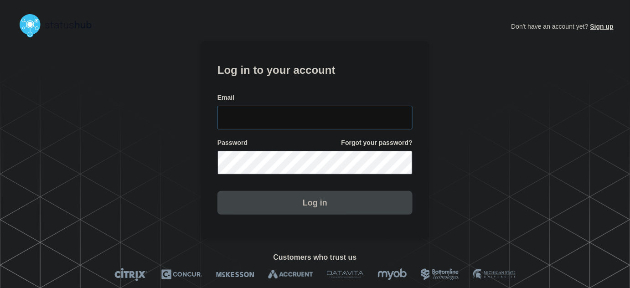
type input "[PERSON_NAME][EMAIL_ADDRESS][PERSON_NAME][DOMAIN_NAME]"
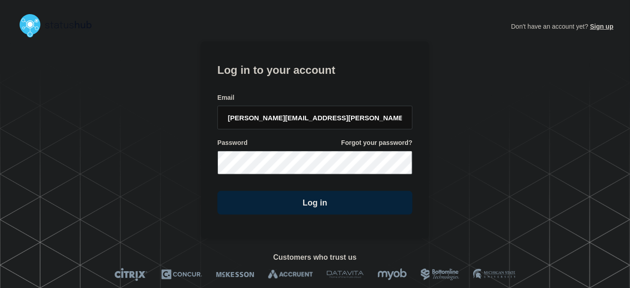
drag, startPoint x: 314, startPoint y: 105, endPoint x: 316, endPoint y: 110, distance: 5.9
click at [316, 109] on div "Email [PERSON_NAME][EMAIL_ADDRESS][PERSON_NAME][DOMAIN_NAME]" at bounding box center [314, 111] width 195 height 36
click at [322, 114] on input "tyler.wolkey@conexon.us" at bounding box center [314, 118] width 195 height 24
drag, startPoint x: 322, startPoint y: 76, endPoint x: 321, endPoint y: 83, distance: 7.5
click at [322, 75] on h1 "Log in to your account" at bounding box center [314, 69] width 195 height 17
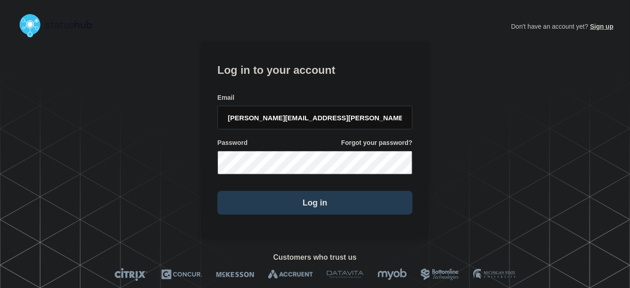
click at [331, 209] on button "Log in" at bounding box center [314, 203] width 195 height 24
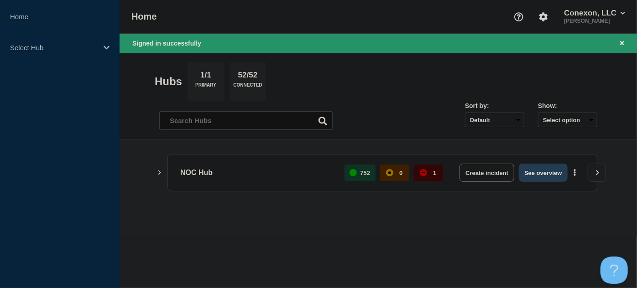
click at [535, 171] on button "See overview" at bounding box center [542, 173] width 48 height 18
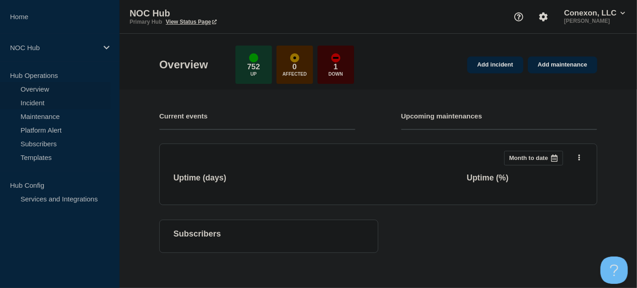
click at [35, 100] on link "Incident" at bounding box center [55, 103] width 110 height 14
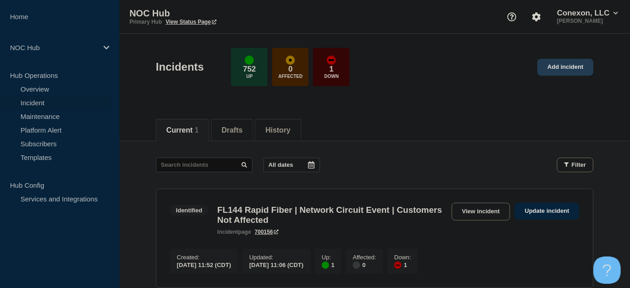
click at [562, 71] on link "Add incident" at bounding box center [566, 67] width 56 height 17
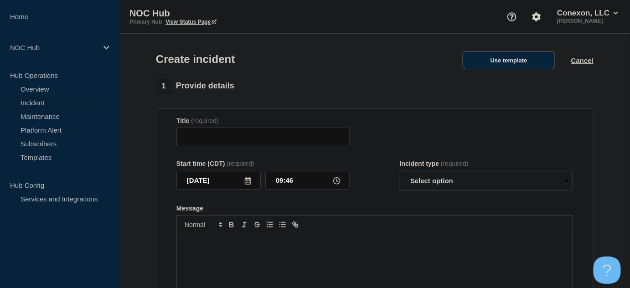
click at [514, 62] on button "Use template" at bounding box center [509, 60] width 93 height 18
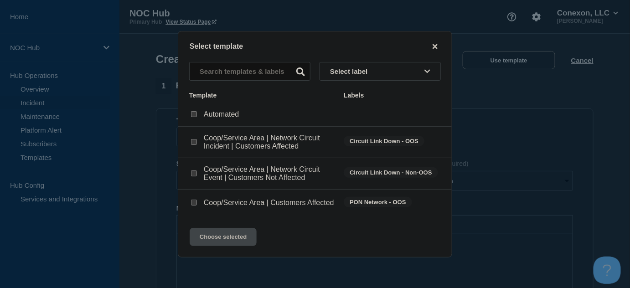
click at [194, 175] on input "Coop/Service Area | Network Circuit Event | Customers Not Affected checkbox" at bounding box center [194, 174] width 6 height 6
checkbox input "true"
click at [219, 241] on button "Choose selected" at bounding box center [223, 237] width 67 height 18
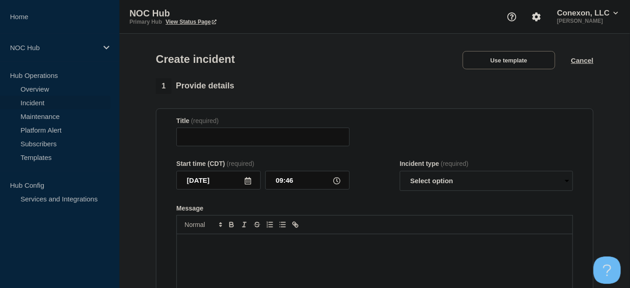
type input "Coop/Service Area | Network Circuit Event | Customers Not Affected"
select select "investigating"
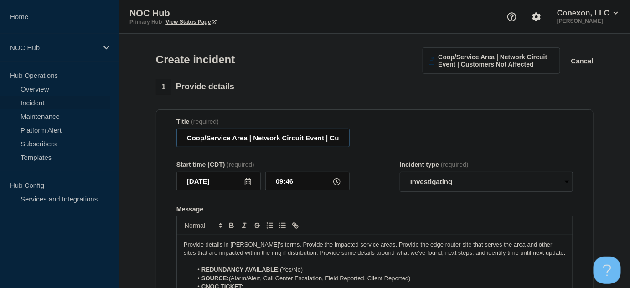
drag, startPoint x: 244, startPoint y: 139, endPoint x: 136, endPoint y: 142, distance: 108.6
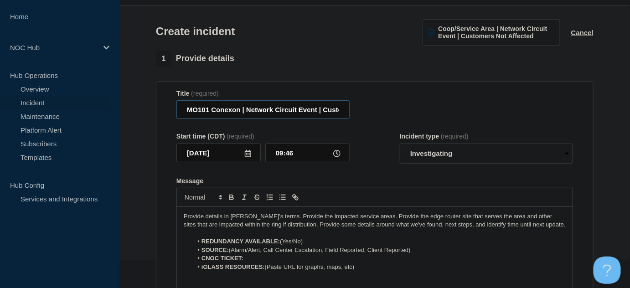
scroll to position [83, 0]
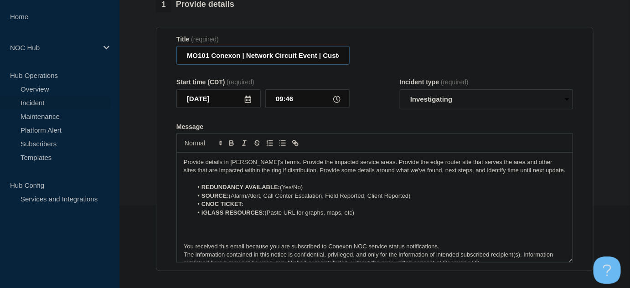
type input "MO101 Conexon | Network Circuit Event | Customers Not Affected"
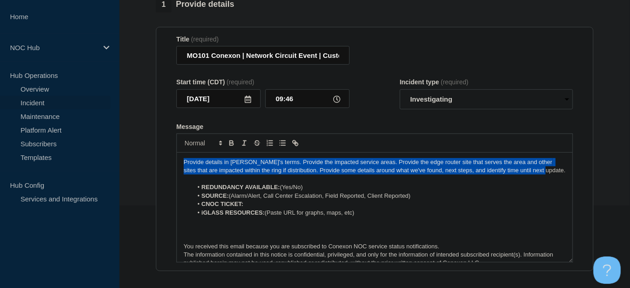
drag, startPoint x: 538, startPoint y: 169, endPoint x: 146, endPoint y: 161, distance: 392.2
click at [146, 161] on section "1 Provide details Title (required) MO101 Conexon | Network Circuit Event | Cust…" at bounding box center [374, 258] width 511 height 522
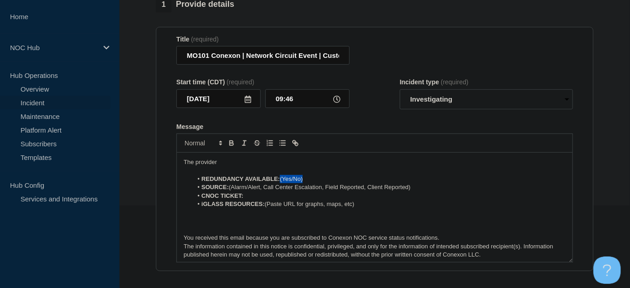
drag, startPoint x: 281, startPoint y: 178, endPoint x: 317, endPoint y: 179, distance: 36.0
click at [317, 179] on li "REDUNDANCY AVAILABLE: (Yes/No)" at bounding box center [379, 179] width 373 height 8
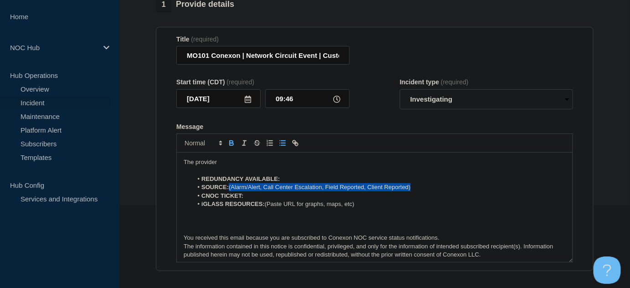
drag, startPoint x: 415, startPoint y: 187, endPoint x: 251, endPoint y: 186, distance: 163.7
click at [232, 187] on li "SOURCE: (Alarm/Alert, Call Center Escalation, Field Reported, Client Reported)" at bounding box center [379, 187] width 373 height 8
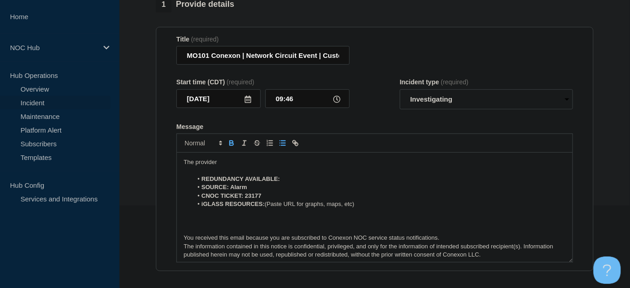
click at [248, 229] on p "Message" at bounding box center [375, 230] width 382 height 8
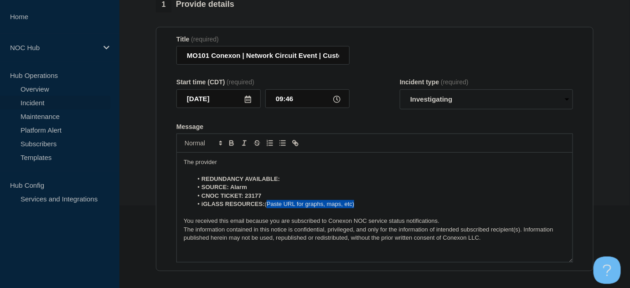
drag, startPoint x: 267, startPoint y: 205, endPoint x: 365, endPoint y: 206, distance: 98.0
click at [365, 207] on li "iGLASS RESOURCES: (Paste URL for graphs, maps, etc)" at bounding box center [379, 204] width 373 height 8
drag, startPoint x: 274, startPoint y: 204, endPoint x: 300, endPoint y: 173, distance: 40.1
click at [297, 202] on li "iGLASS RESOURCES: MO101" at bounding box center [379, 204] width 373 height 8
click at [298, 145] on icon "Toggle link" at bounding box center [296, 144] width 3 height 3
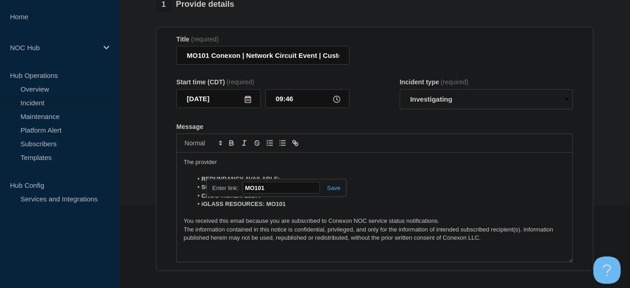
paste input "https://noc.iglass.net/jglass/network/conexon-connect/mach/1652"
type input "https://noc.iglass.net/jglass/network/conexon-connect/mach/1652"
click at [334, 186] on link at bounding box center [330, 188] width 21 height 7
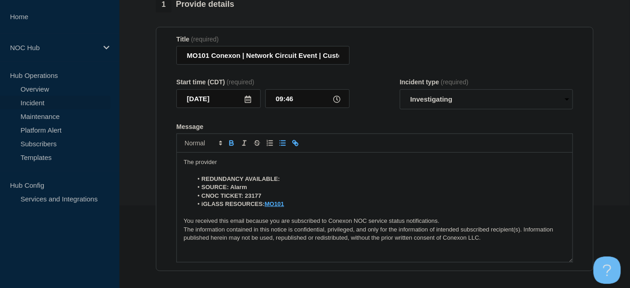
click at [292, 177] on li "REDUNDANCY AVAILABLE:" at bounding box center [379, 179] width 373 height 8
drag, startPoint x: 221, startPoint y: 161, endPoint x: 249, endPoint y: 167, distance: 28.3
click at [222, 161] on p "The provider" at bounding box center [375, 162] width 382 height 8
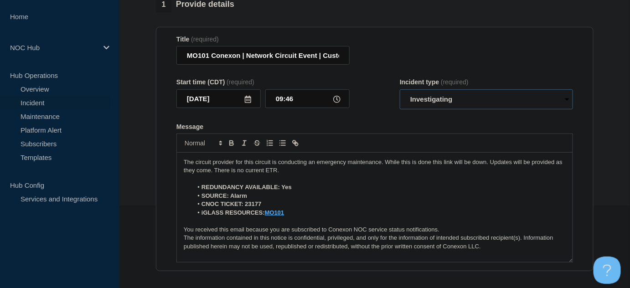
click at [476, 102] on select "Select option Investigating Identified Monitoring" at bounding box center [486, 99] width 173 height 20
select select "identified"
click at [400, 90] on select "Select option Investigating Identified Monitoring" at bounding box center [486, 99] width 173 height 20
click at [379, 117] on form "Title (required) MO101 Conexon | Network Circuit Event | Customers Not Affected…" at bounding box center [374, 150] width 397 height 228
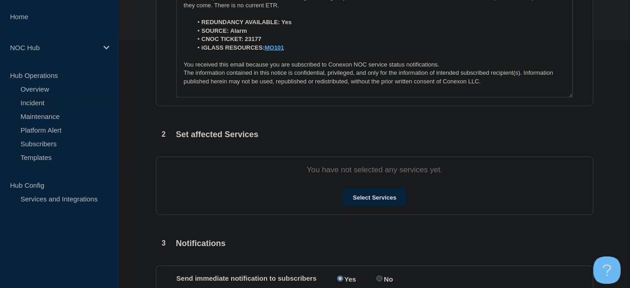
scroll to position [248, 0]
click at [377, 204] on button "Select Services" at bounding box center [374, 196] width 63 height 18
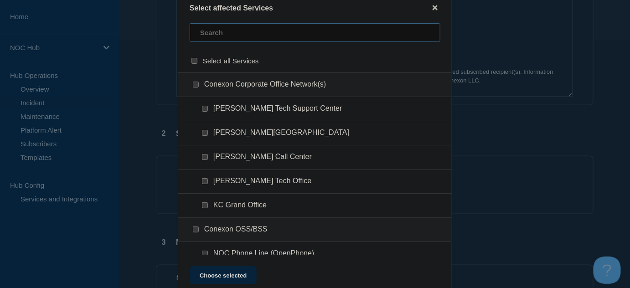
click at [222, 34] on input "text" at bounding box center [315, 32] width 251 height 19
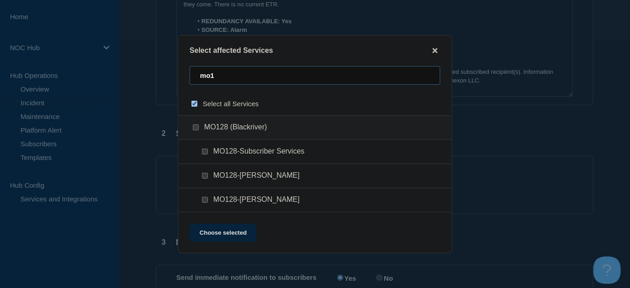
type input "mo10"
checkbox input "true"
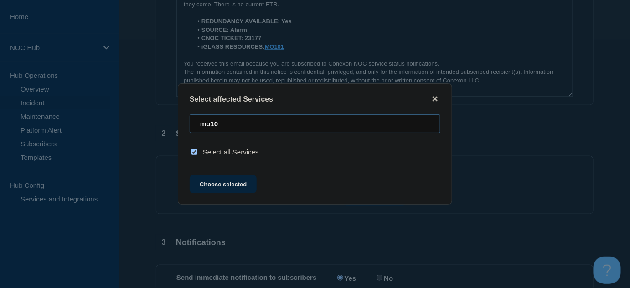
type input "mo1"
checkbox input "false"
type input "m"
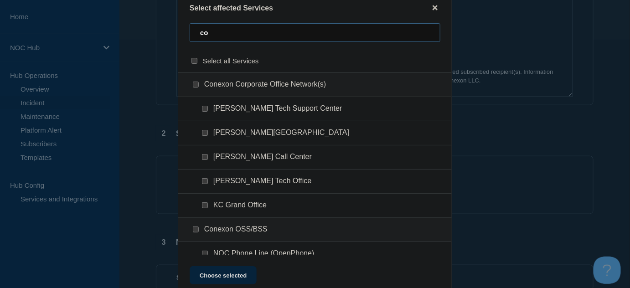
type input "c"
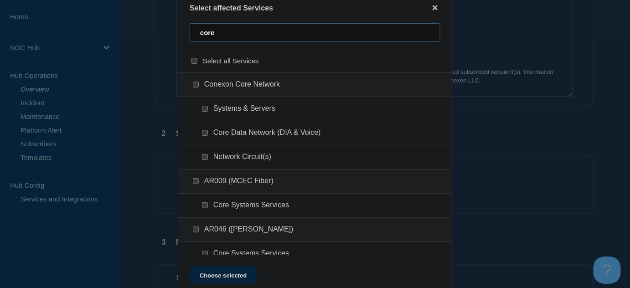
type input "core"
click at [196, 86] on input "Conexon Core Network checkbox" at bounding box center [196, 85] width 6 height 6
checkbox input "true"
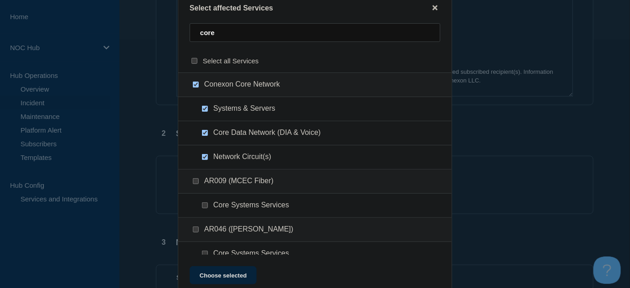
checkbox input "true"
click at [195, 87] on input "Conexon Core Network checkbox" at bounding box center [196, 85] width 6 height 6
checkbox input "false"
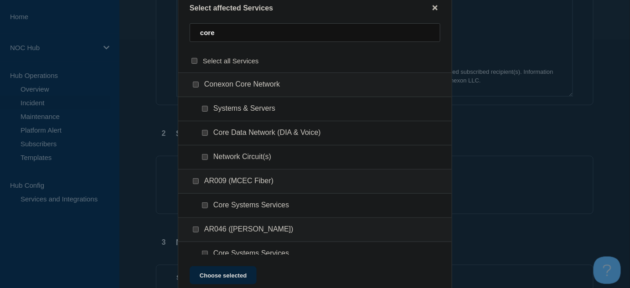
checkbox input "false"
click at [204, 132] on input "Core Data Network (DIA & Voice) checkbox" at bounding box center [205, 133] width 6 height 6
checkbox input "true"
click at [204, 155] on input "Network Circuit(s) checkbox" at bounding box center [205, 157] width 6 height 6
checkbox input "true"
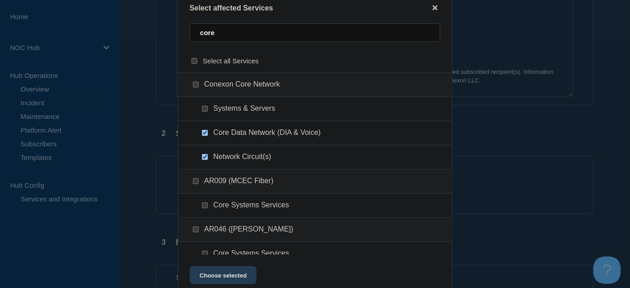
click at [235, 280] on button "Choose selected" at bounding box center [223, 275] width 67 height 18
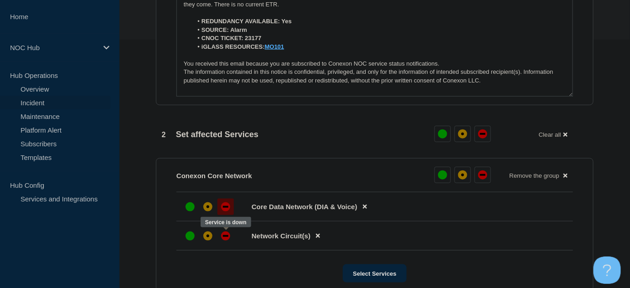
drag, startPoint x: 227, startPoint y: 237, endPoint x: 230, endPoint y: 212, distance: 24.8
click at [227, 237] on div "down" at bounding box center [225, 236] width 5 height 2
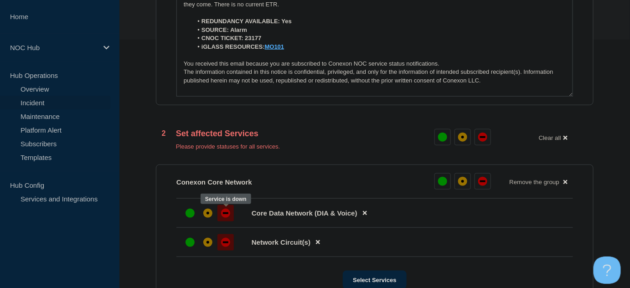
click at [227, 214] on div "down" at bounding box center [225, 213] width 5 height 2
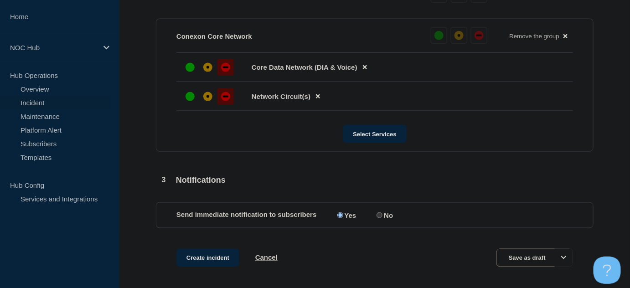
scroll to position [428, 0]
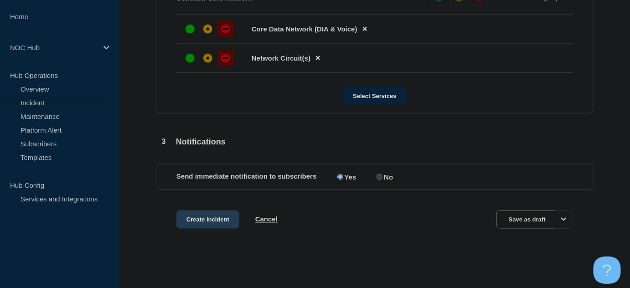
click at [210, 218] on button "Create incident" at bounding box center [207, 220] width 63 height 18
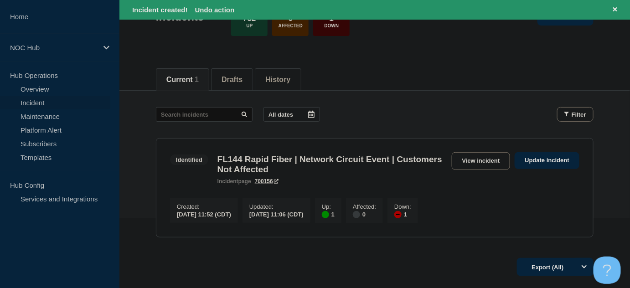
scroll to position [146, 0]
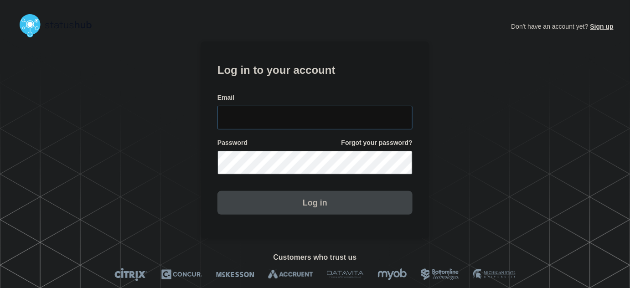
type input "tyler.wolkey@conexon.us"
drag, startPoint x: 310, startPoint y: 116, endPoint x: 316, endPoint y: 99, distance: 17.7
click at [312, 114] on input "[PERSON_NAME][EMAIL_ADDRESS][PERSON_NAME][DOMAIN_NAME]" at bounding box center [314, 118] width 195 height 24
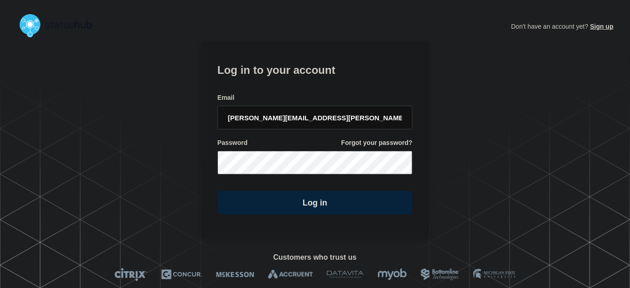
drag, startPoint x: 316, startPoint y: 82, endPoint x: 324, endPoint y: 97, distance: 16.5
click at [317, 84] on form "Log in to your account Email tyler.wolkey@conexon.us Password Forgot your passw…" at bounding box center [314, 138] width 195 height 154
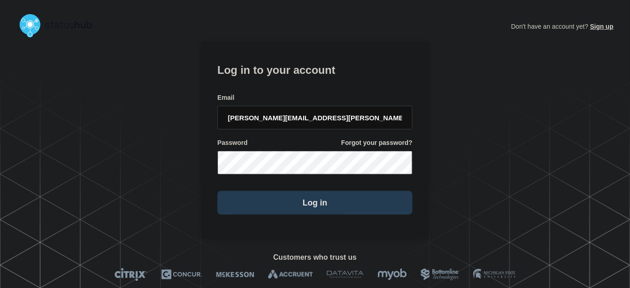
click at [339, 201] on button "Log in" at bounding box center [314, 203] width 195 height 24
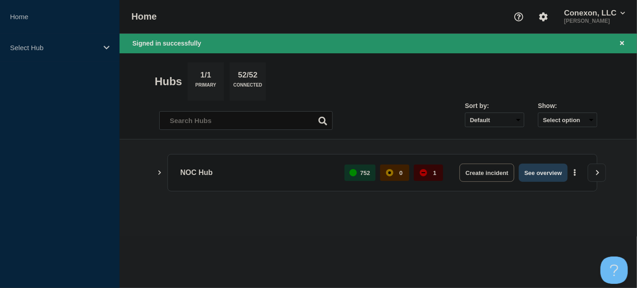
click at [545, 173] on button "See overview" at bounding box center [542, 173] width 48 height 18
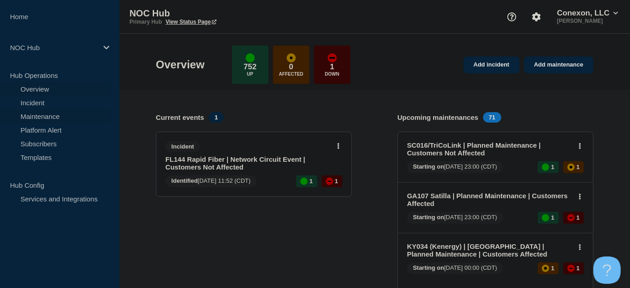
click at [32, 114] on link "Maintenance" at bounding box center [55, 116] width 110 height 14
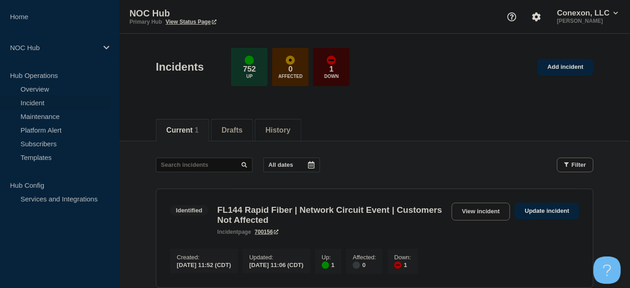
click at [393, 93] on header "Incidents 752 Up 0 Affected 1 Down Add incident" at bounding box center [374, 72] width 511 height 76
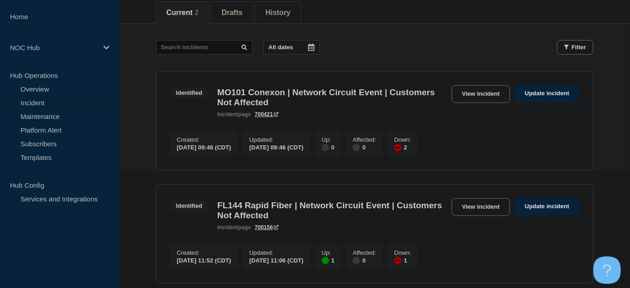
scroll to position [83, 0]
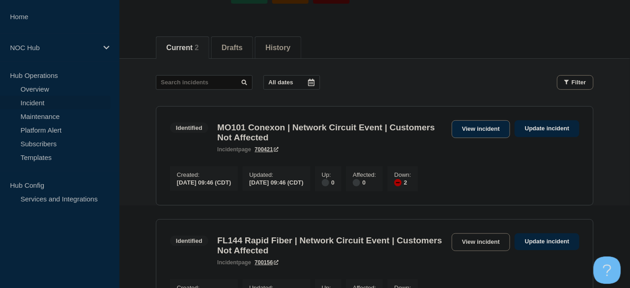
click at [473, 122] on link "View incident" at bounding box center [481, 129] width 59 height 18
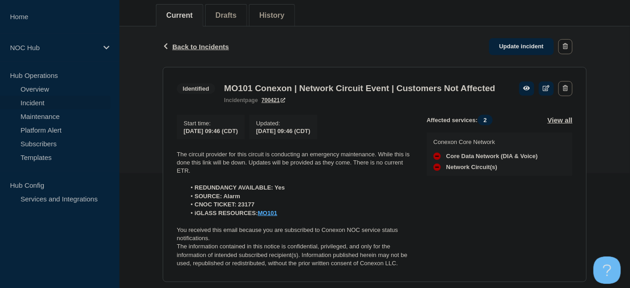
scroll to position [124, 0]
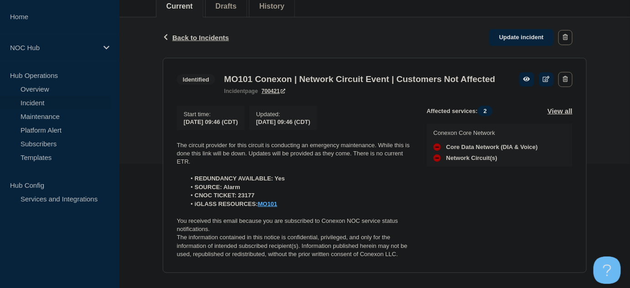
drag, startPoint x: 197, startPoint y: 177, endPoint x: 171, endPoint y: 159, distance: 31.4
click at [171, 159] on section "Identified MO101 Conexon | Network Circuit Event | Customers Not Affected incid…" at bounding box center [375, 165] width 424 height 215
click at [342, 200] on li "CNOC TICKET: 23177" at bounding box center [299, 196] width 227 height 8
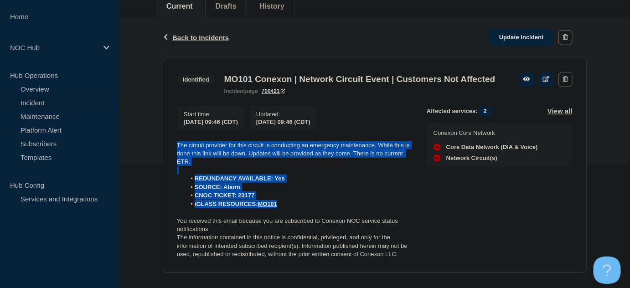
drag, startPoint x: 305, startPoint y: 224, endPoint x: 159, endPoint y: 164, distance: 158.3
click at [159, 164] on div "Back Back to Incidents Update incident Identified MO101 Conexon | Network Circu…" at bounding box center [375, 151] width 438 height 269
copy div "The circuit provider for this circuit is conducting an emergency maintenance. W…"
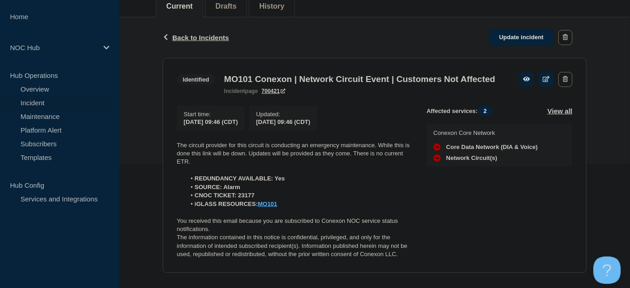
click at [227, 81] on h3 "MO101 Conexon | Network Circuit Event | Customers Not Affected" at bounding box center [359, 79] width 271 height 10
click at [201, 36] on span "Back to Incidents" at bounding box center [200, 38] width 57 height 8
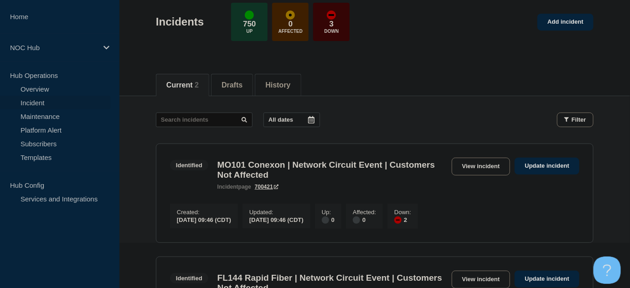
scroll to position [124, 0]
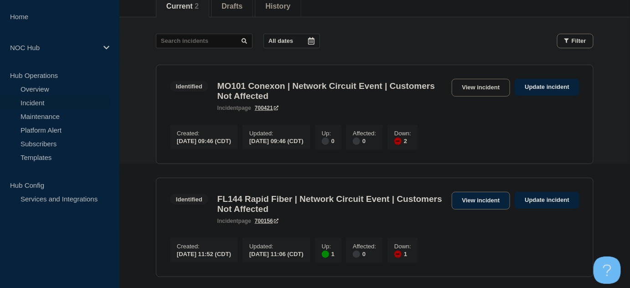
click at [477, 207] on link "View incident" at bounding box center [481, 201] width 59 height 18
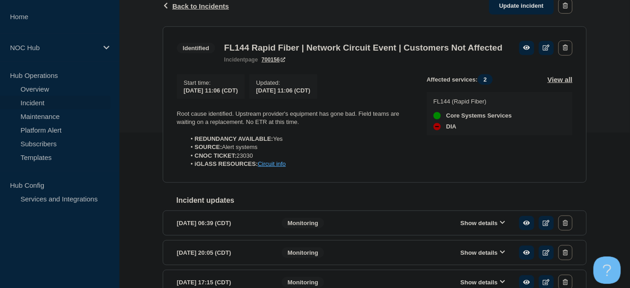
scroll to position [166, 0]
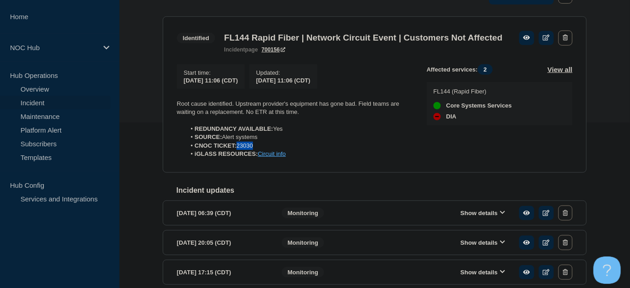
drag, startPoint x: 238, startPoint y: 161, endPoint x: 297, endPoint y: 165, distance: 58.5
click at [297, 150] on li "CNOC TICKET: 23030" at bounding box center [299, 146] width 227 height 8
copy li "23030"
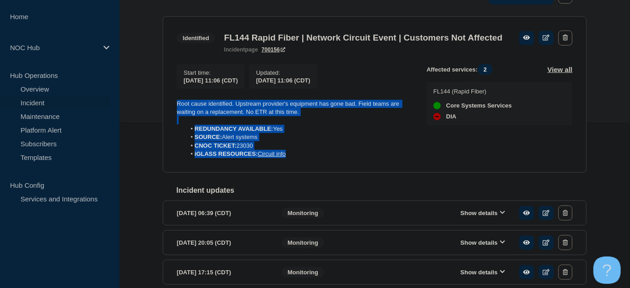
drag, startPoint x: 275, startPoint y: 164, endPoint x: 156, endPoint y: 121, distance: 125.9
click at [156, 121] on div "Back Back to Incidents Update incident Identified FL144 Rapid Fiber | Network C…" at bounding box center [375, 159] width 438 height 367
copy div "Root cause identified. Upstream provider's equipment has gone bad. Field teams …"
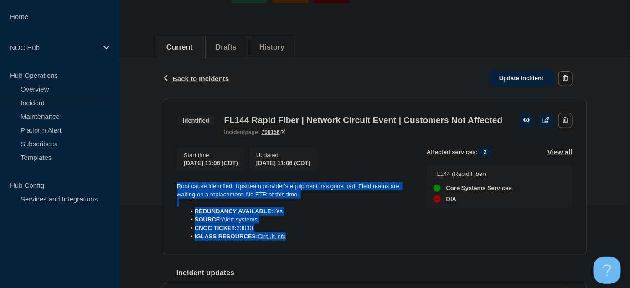
scroll to position [83, 0]
click at [512, 72] on link "Update incident" at bounding box center [521, 79] width 65 height 17
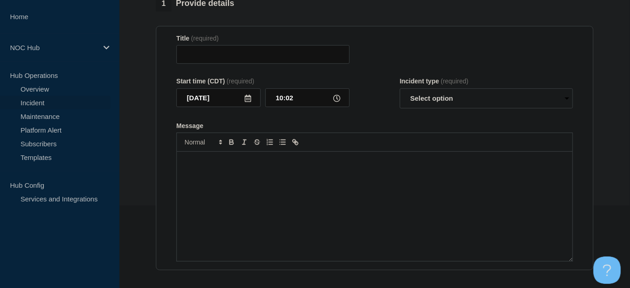
type input "FL144 Rapid Fiber | Network Circuit Event | Customers Not Affected"
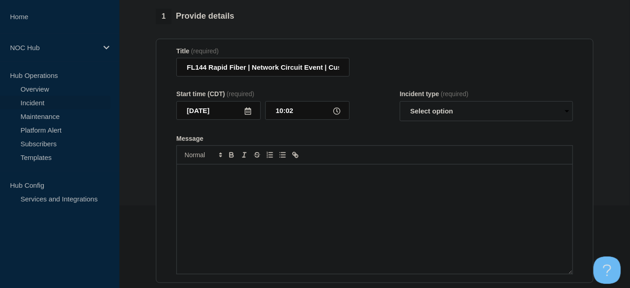
click at [308, 178] on p "Message" at bounding box center [375, 174] width 382 height 8
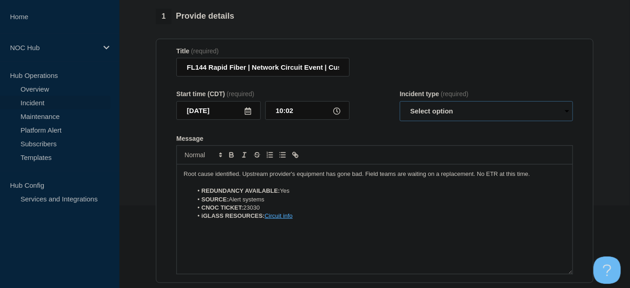
click at [433, 114] on select "Select option Investigating Identified Monitoring Resolved" at bounding box center [486, 111] width 173 height 20
select select "resolved"
click at [400, 105] on select "Select option Investigating Identified Monitoring Resolved" at bounding box center [486, 111] width 173 height 20
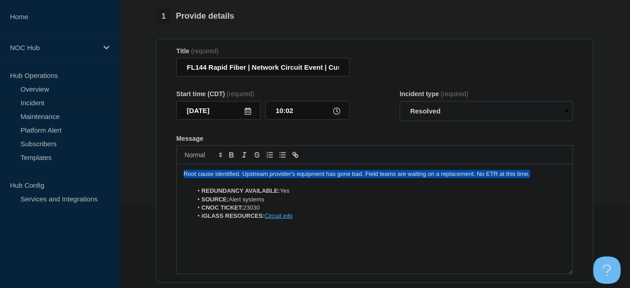
drag, startPoint x: 542, startPoint y: 176, endPoint x: 135, endPoint y: 163, distance: 406.5
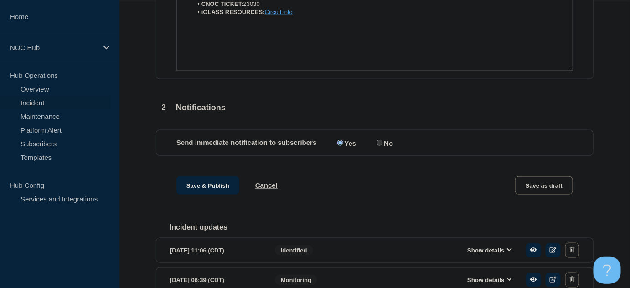
scroll to position [290, 0]
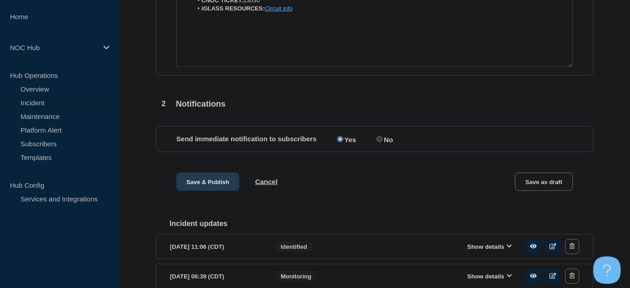
click at [193, 186] on button "Save & Publish" at bounding box center [207, 182] width 63 height 18
